Goal: Navigation & Orientation: Understand site structure

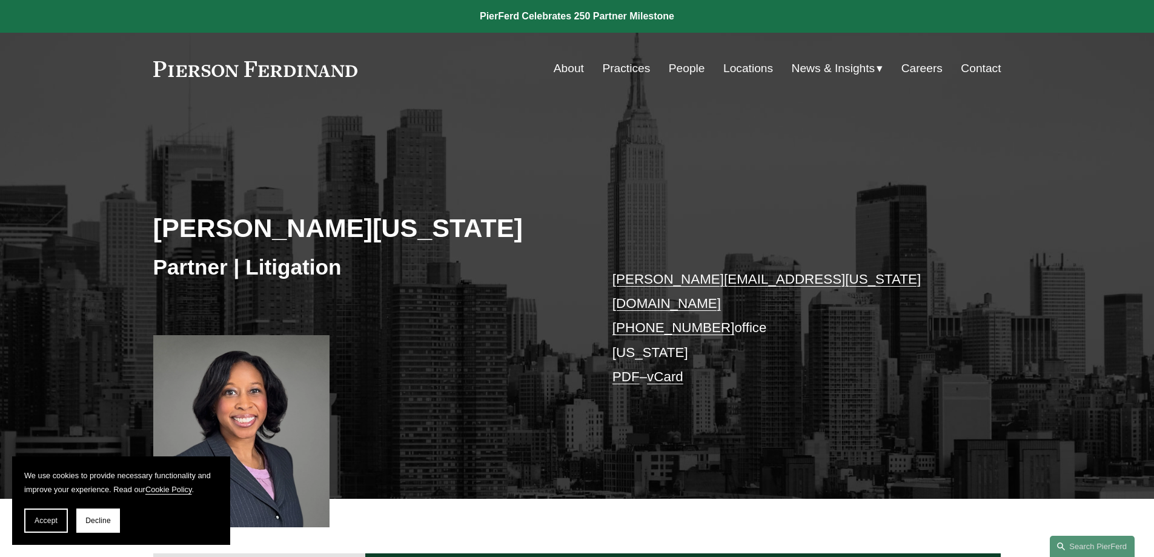
click at [559, 68] on link "About" at bounding box center [569, 68] width 30 height 23
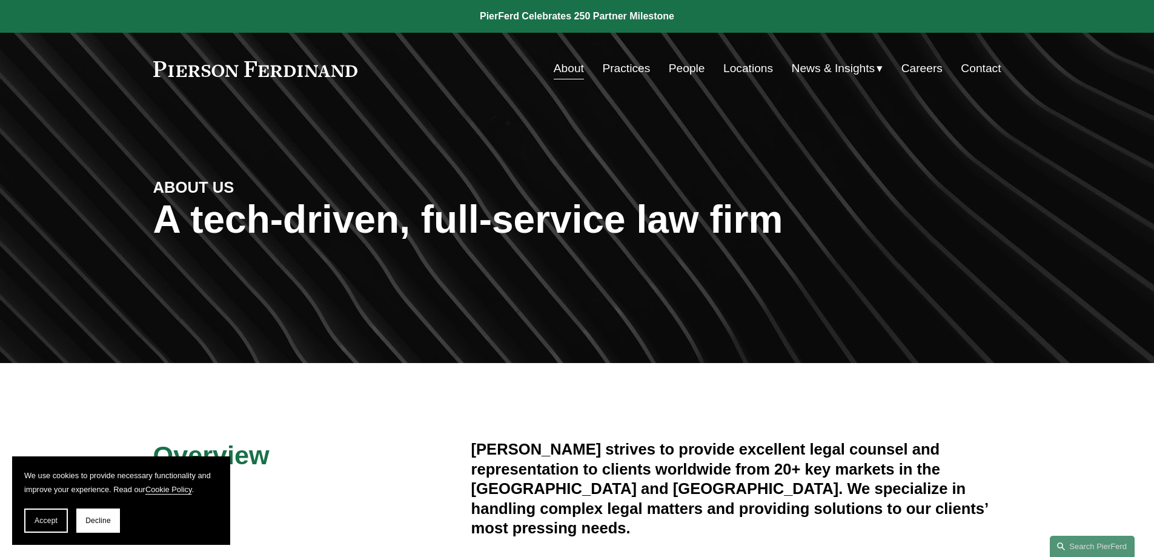
click at [680, 71] on link "People" at bounding box center [687, 68] width 36 height 23
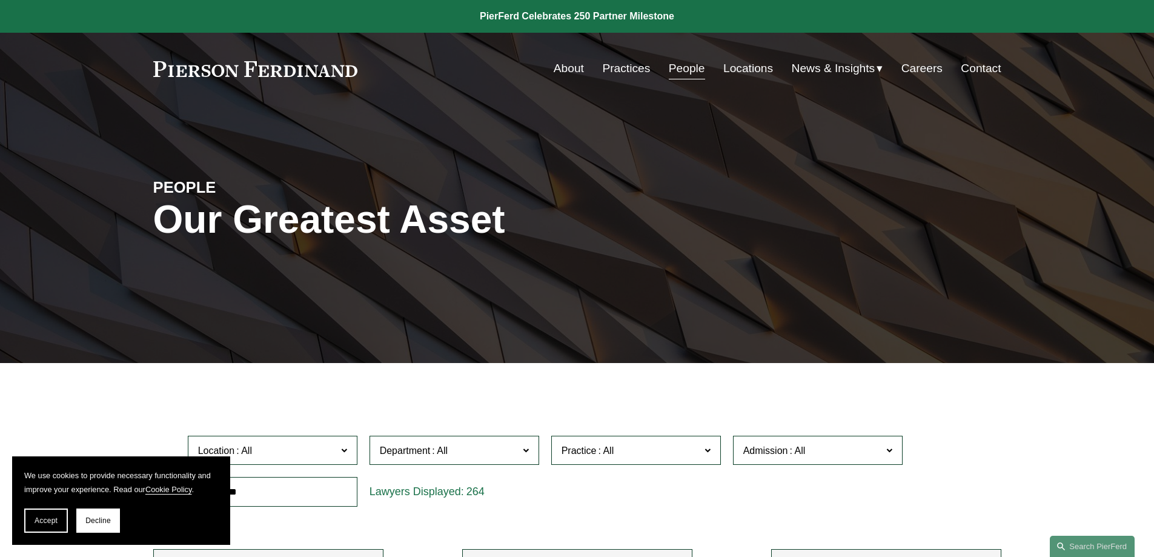
click at [626, 71] on link "Practices" at bounding box center [626, 68] width 48 height 23
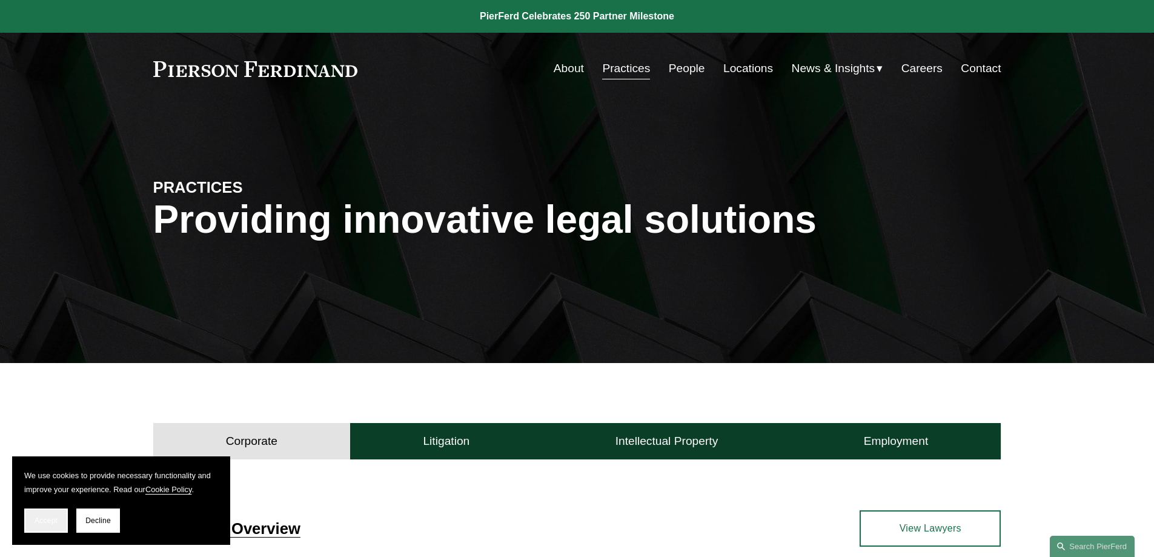
click at [48, 517] on span "Accept" at bounding box center [46, 520] width 23 height 8
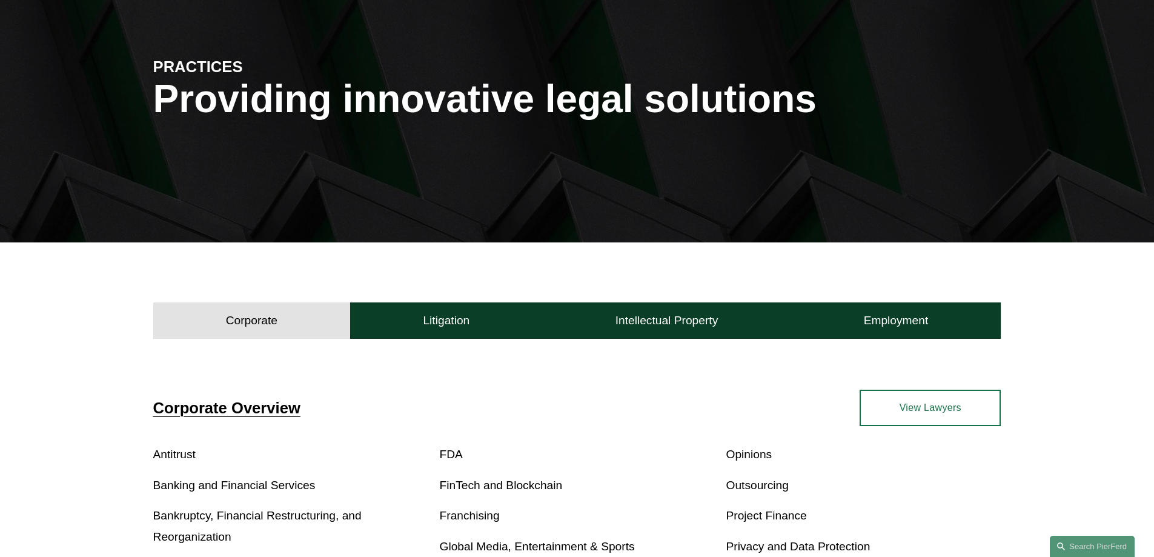
scroll to position [121, 0]
